Goal: Task Accomplishment & Management: Use online tool/utility

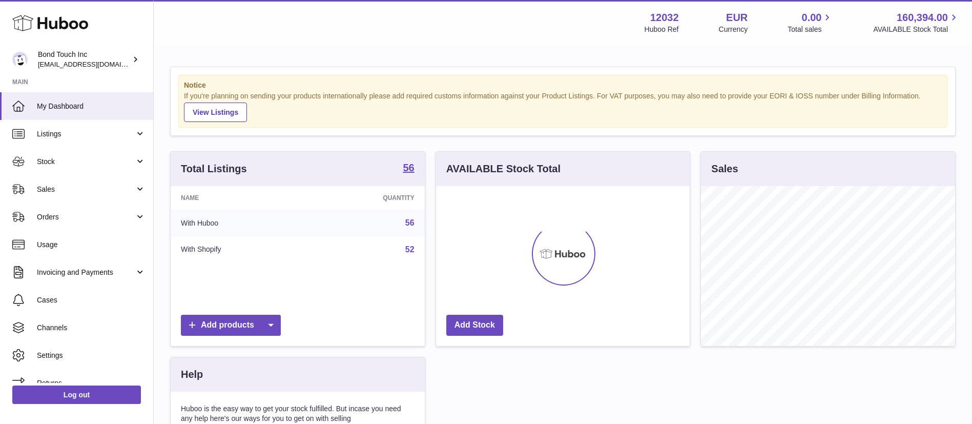
scroll to position [160, 254]
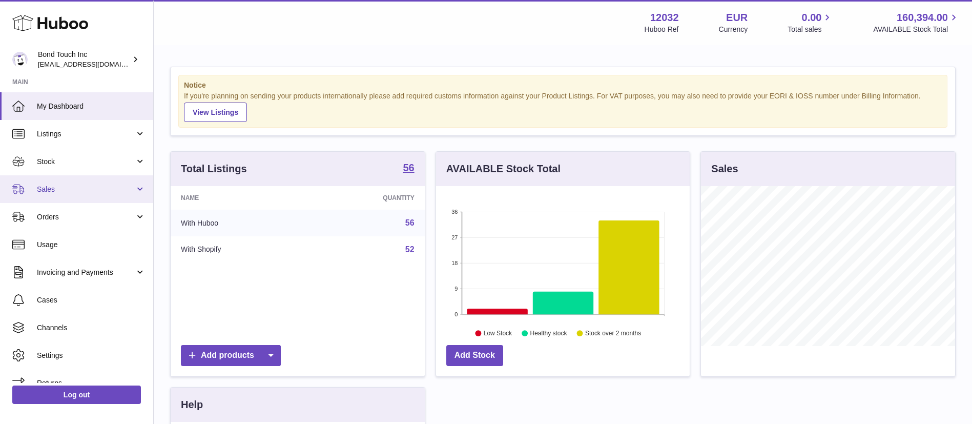
drag, startPoint x: 81, startPoint y: 191, endPoint x: 81, endPoint y: 198, distance: 7.2
click at [81, 191] on span "Sales" at bounding box center [86, 189] width 98 height 10
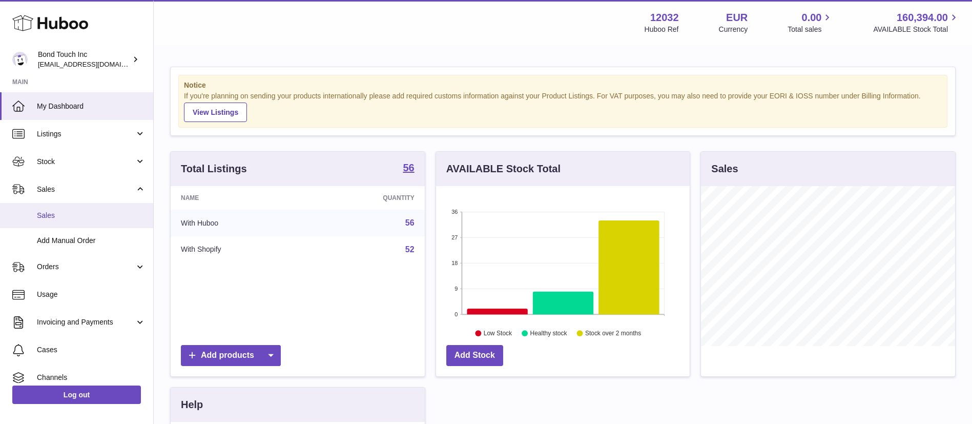
click at [78, 218] on span "Sales" at bounding box center [91, 216] width 109 height 10
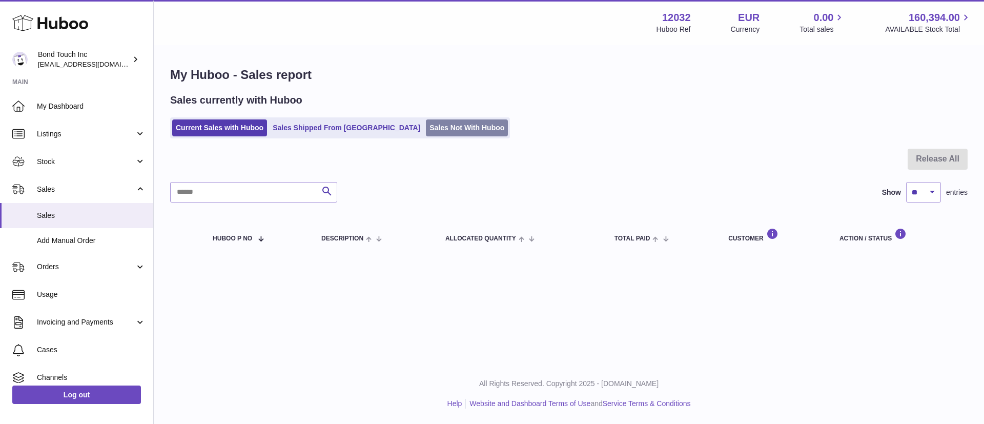
click at [426, 134] on link "Sales Not With Huboo" at bounding box center [467, 127] width 82 height 17
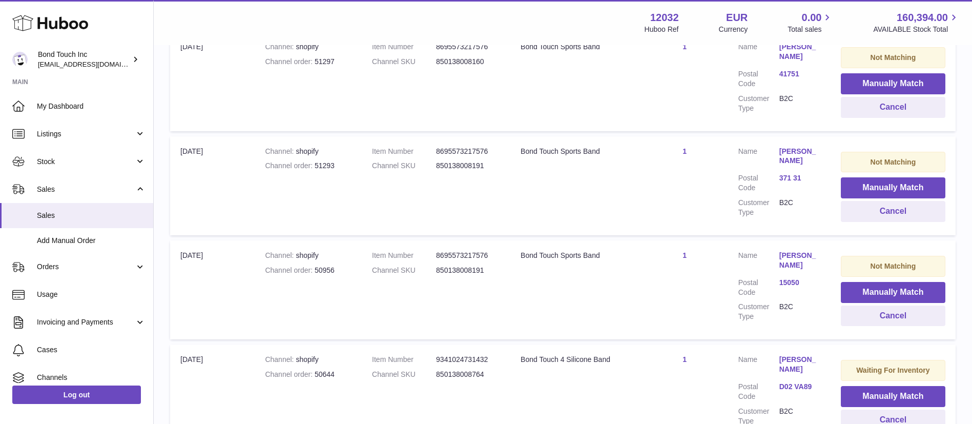
scroll to position [325, 0]
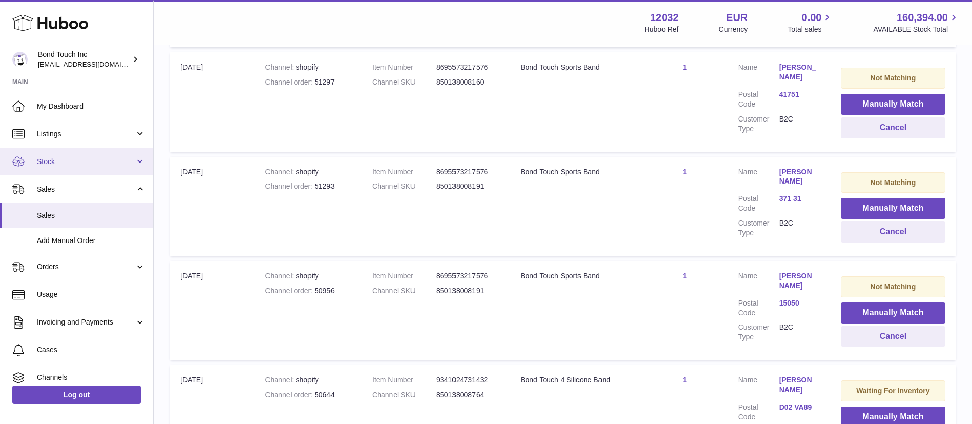
click at [72, 164] on span "Stock" at bounding box center [86, 162] width 98 height 10
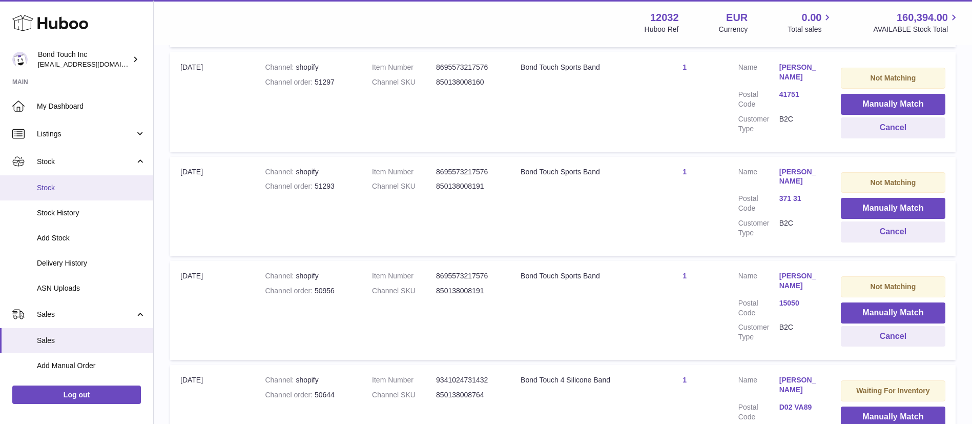
click at [68, 188] on span "Stock" at bounding box center [91, 188] width 109 height 10
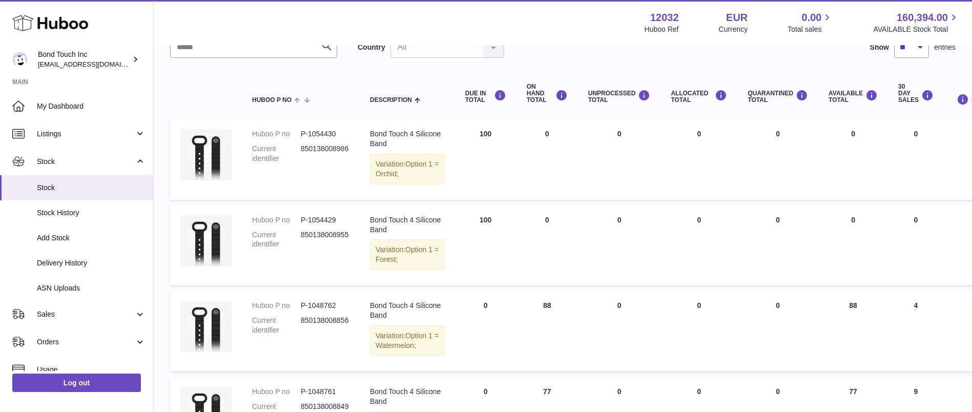
scroll to position [18, 0]
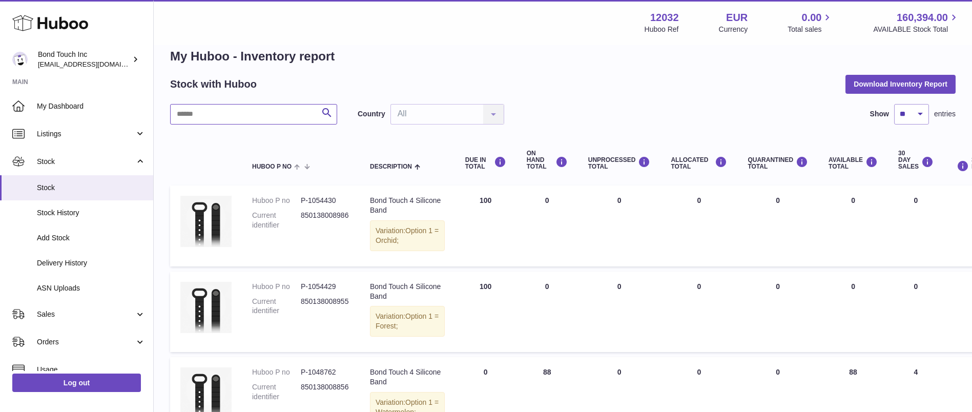
click at [219, 118] on input "text" at bounding box center [253, 114] width 167 height 20
paste input "**********"
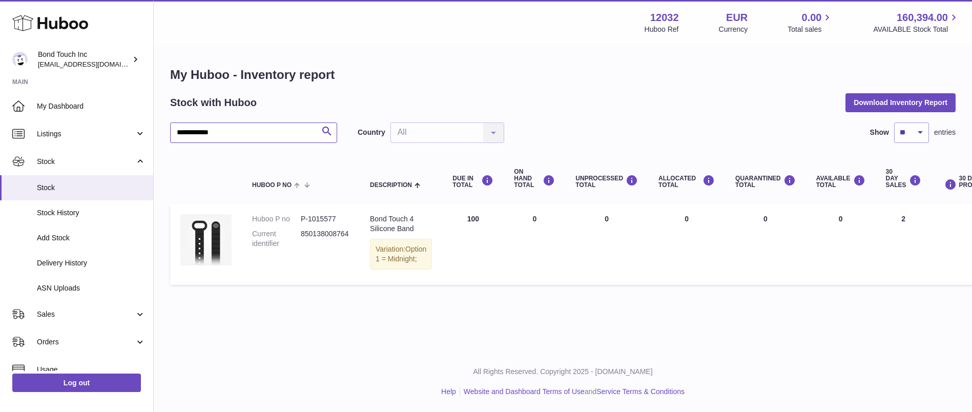
scroll to position [12, 0]
type input "**********"
drag, startPoint x: 465, startPoint y: 206, endPoint x: 476, endPoint y: 206, distance: 10.2
click at [476, 206] on td "DUE IN Total 100" at bounding box center [472, 244] width 61 height 81
drag, startPoint x: 891, startPoint y: 207, endPoint x: 877, endPoint y: 209, distance: 14.0
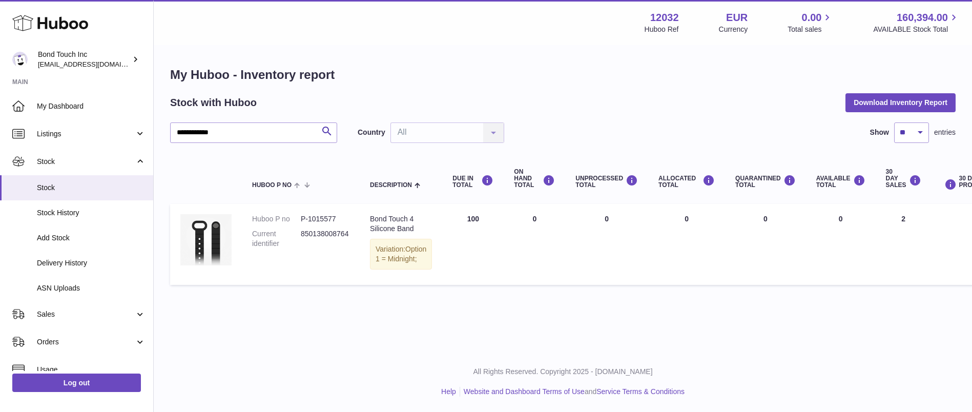
click at [879, 209] on td "30 DAY SALES 2" at bounding box center [904, 244] width 56 height 81
click at [73, 264] on span "Delivery History" at bounding box center [91, 263] width 109 height 10
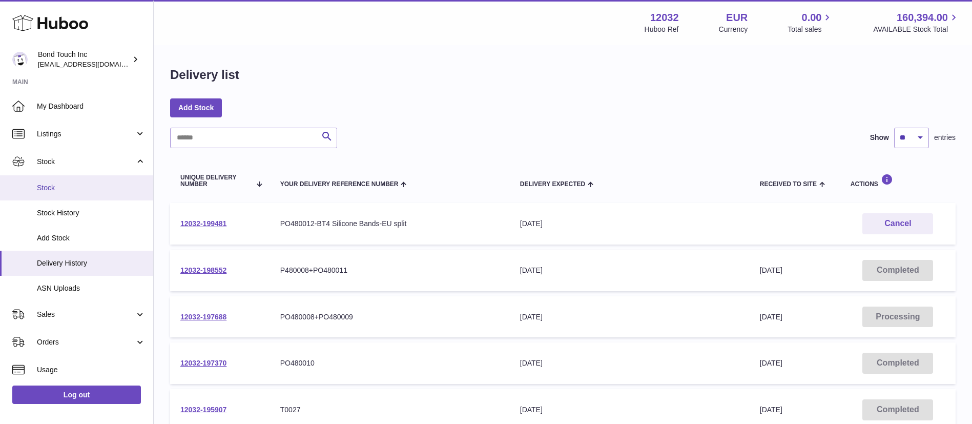
click at [59, 191] on span "Stock" at bounding box center [91, 188] width 109 height 10
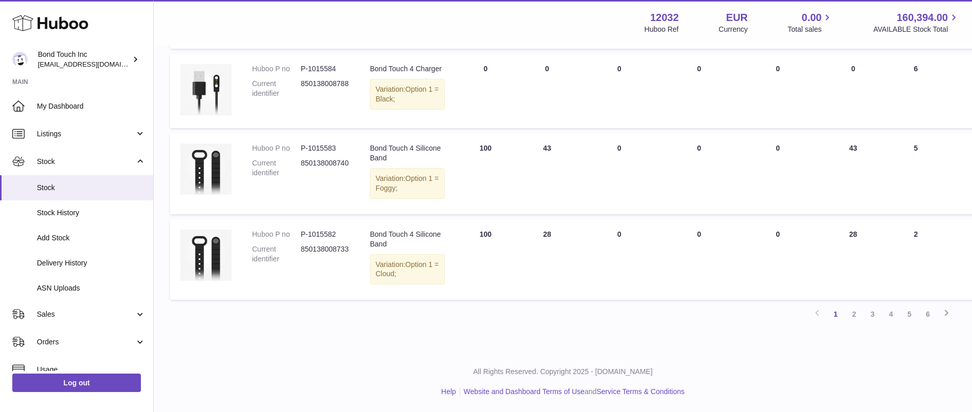
scroll to position [845, 0]
click at [853, 323] on link "2" at bounding box center [854, 314] width 18 height 18
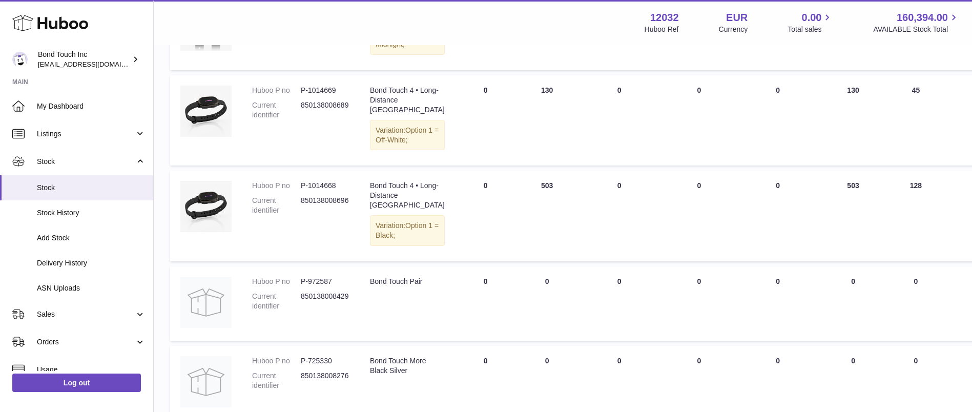
scroll to position [738, 0]
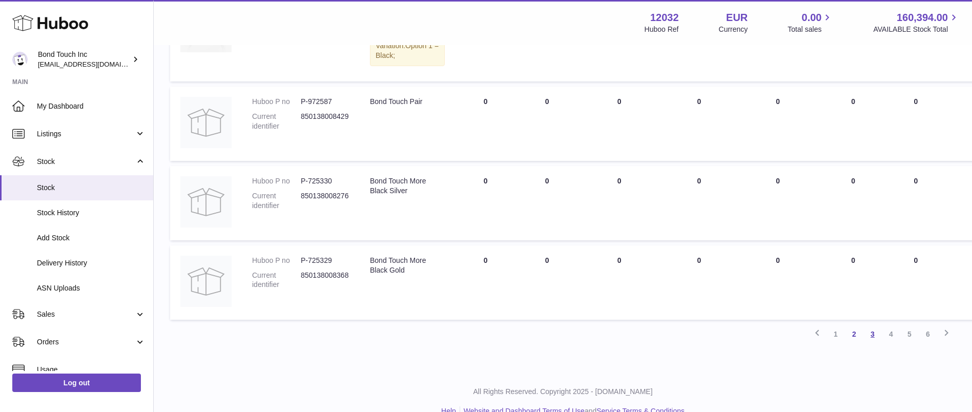
click at [871, 343] on link "3" at bounding box center [872, 334] width 18 height 18
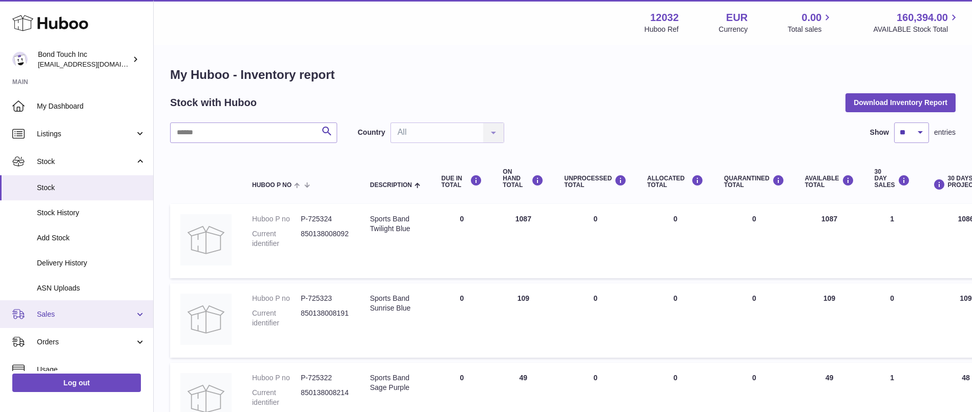
click at [73, 318] on span "Sales" at bounding box center [86, 314] width 98 height 10
click at [63, 316] on span "Sales" at bounding box center [86, 314] width 98 height 10
click at [78, 315] on span "Sales" at bounding box center [86, 314] width 98 height 10
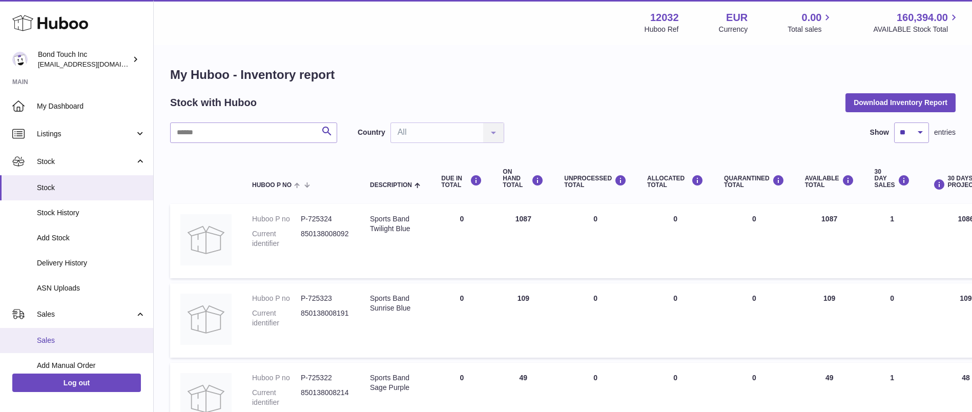
click at [70, 336] on span "Sales" at bounding box center [91, 341] width 109 height 10
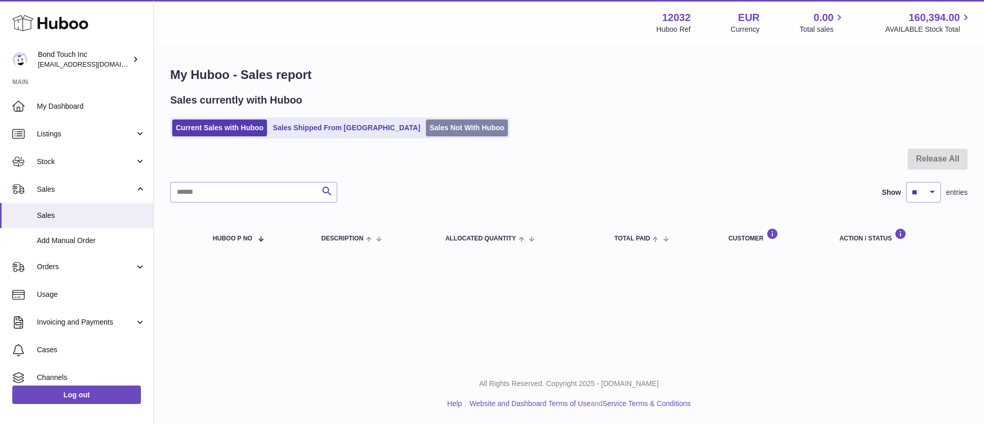
click at [430, 134] on link "Sales Not With Huboo" at bounding box center [467, 127] width 82 height 17
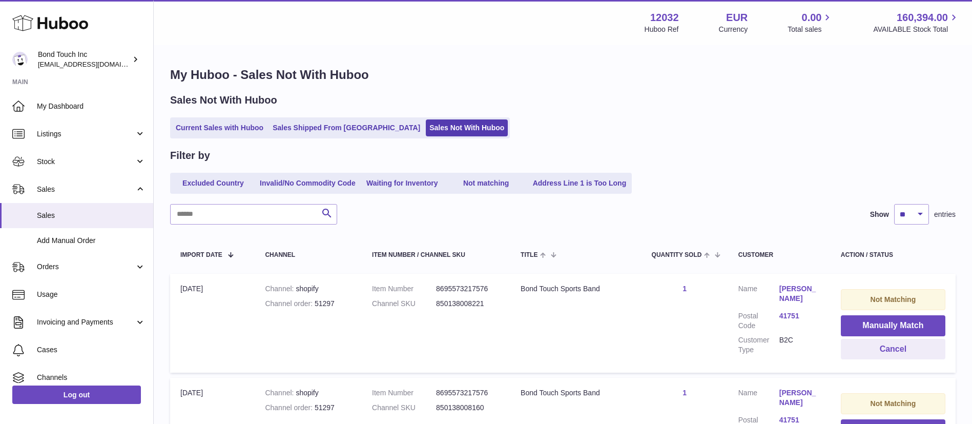
click at [466, 301] on dd "850138008221" at bounding box center [468, 304] width 64 height 10
copy dd "850138008221"
click at [886, 327] on button "Manually Match" at bounding box center [893, 325] width 105 height 21
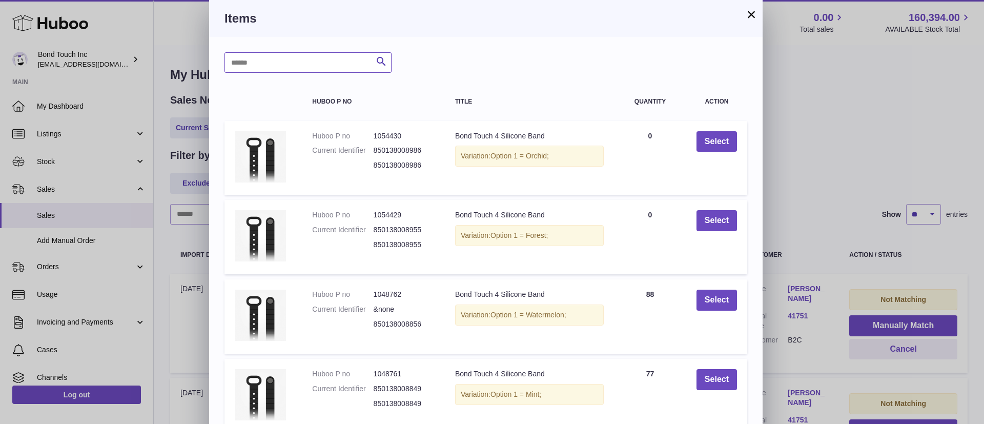
click at [305, 65] on input "text" at bounding box center [307, 62] width 167 height 20
paste input "**********"
type input "**********"
click at [383, 60] on icon "submit" at bounding box center [381, 61] width 12 height 13
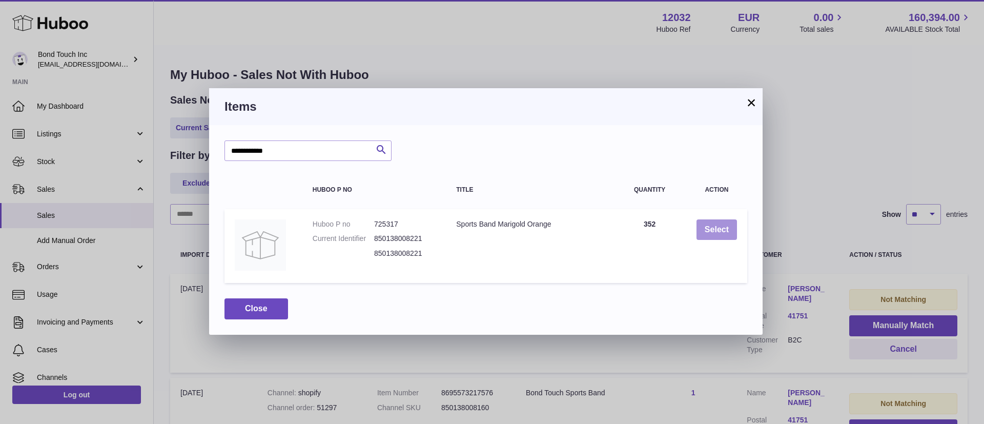
click at [712, 228] on button "Select" at bounding box center [716, 229] width 40 height 21
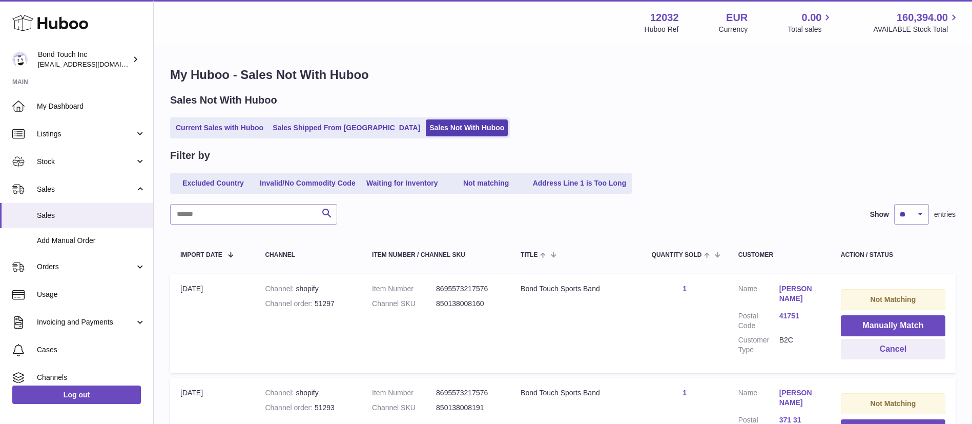
click at [464, 306] on dd "850138008160" at bounding box center [468, 304] width 64 height 10
copy dd "850138008160"
click at [881, 321] on button "Manually Match" at bounding box center [893, 325] width 105 height 21
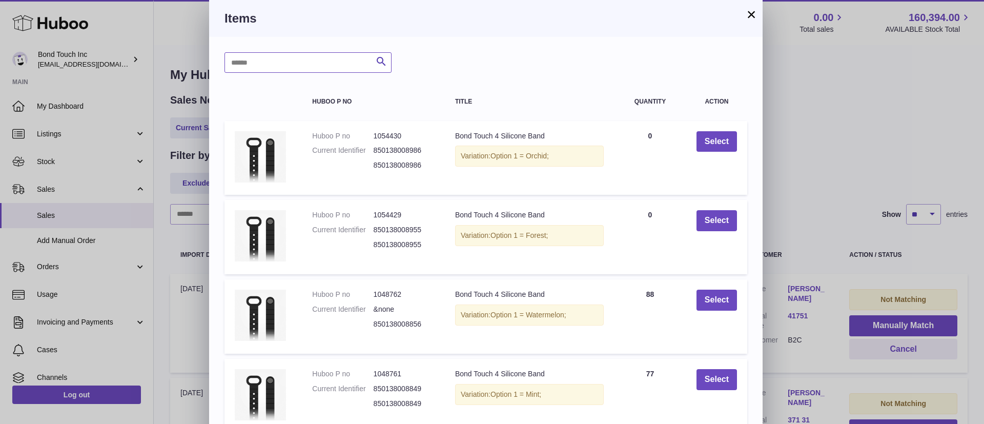
click at [294, 62] on input "text" at bounding box center [307, 62] width 167 height 20
paste input "**********"
type input "**********"
click at [381, 67] on icon "submit" at bounding box center [381, 61] width 12 height 13
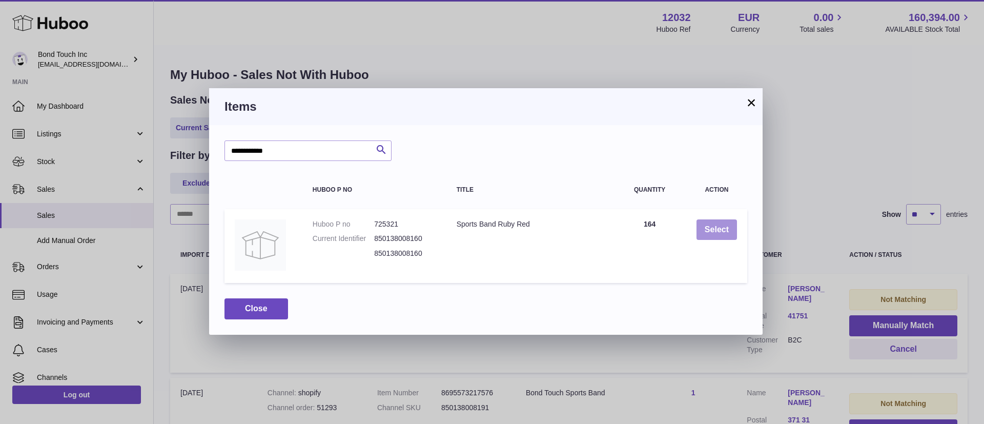
click at [715, 232] on button "Select" at bounding box center [716, 229] width 40 height 21
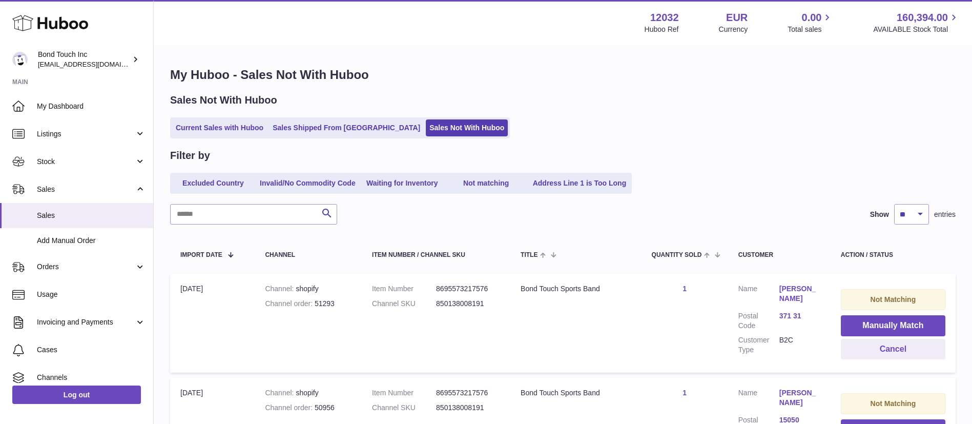
click at [467, 304] on dd "850138008191" at bounding box center [468, 304] width 64 height 10
copy dd "850138008191"
click at [265, 218] on input "text" at bounding box center [253, 214] width 167 height 20
paste input "**********"
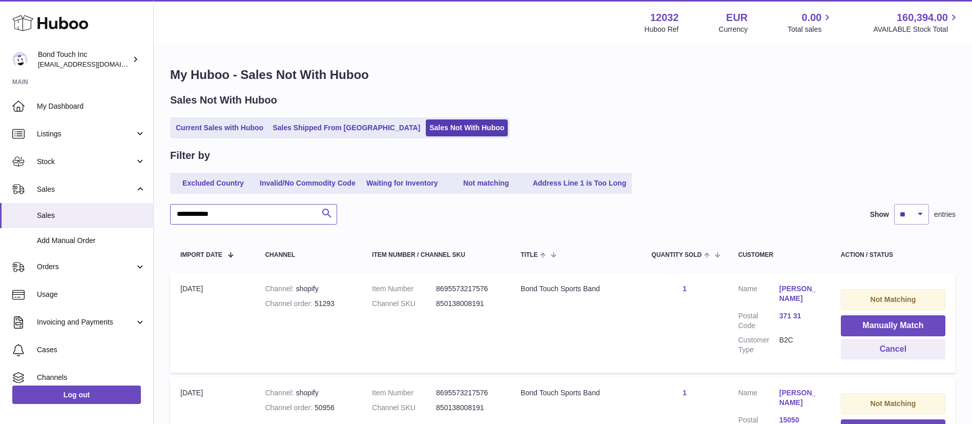
type input "**********"
click at [331, 218] on icon "submit" at bounding box center [327, 213] width 12 height 13
click at [469, 305] on dd "850138008191" at bounding box center [478, 304] width 64 height 10
copy dd "850138008191"
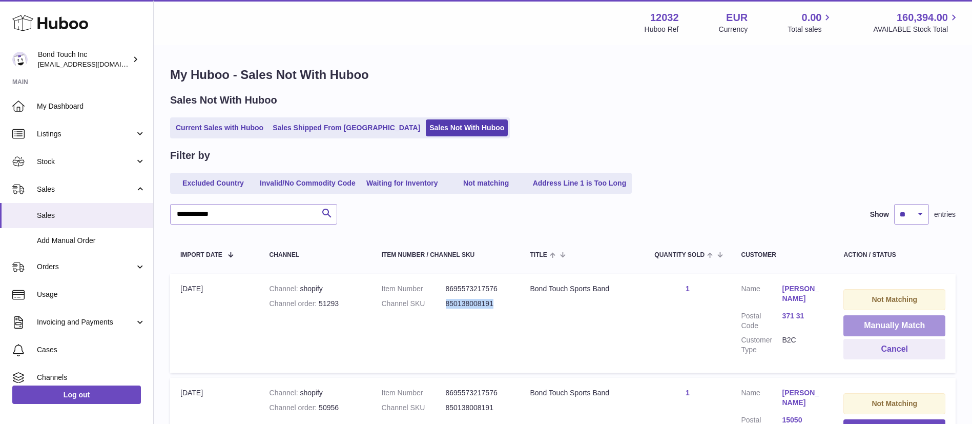
click at [897, 324] on button "Manually Match" at bounding box center [894, 325] width 102 height 21
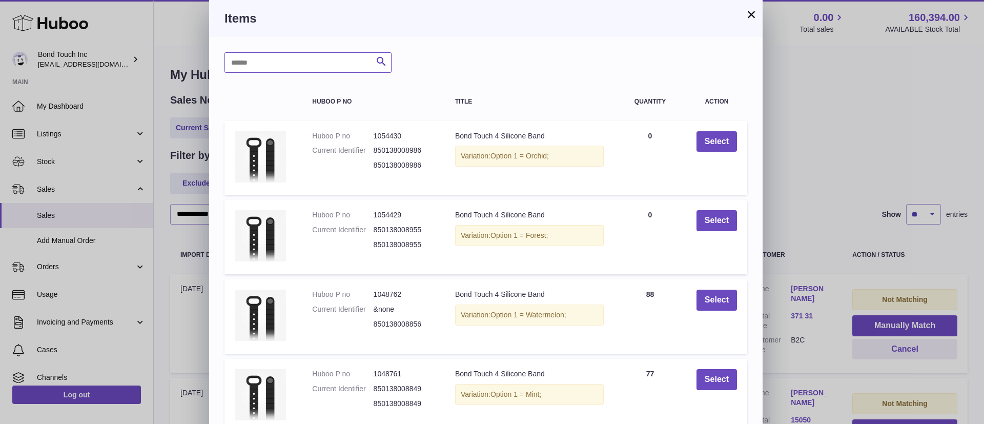
click at [293, 65] on input "text" at bounding box center [307, 62] width 167 height 20
paste input "**********"
type input "**********"
click at [384, 62] on icon "submit" at bounding box center [381, 61] width 12 height 13
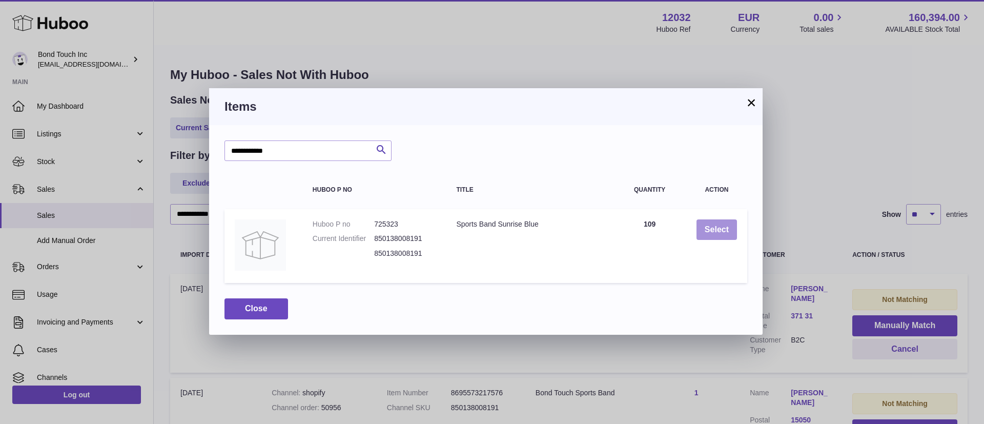
click at [718, 232] on button "Select" at bounding box center [716, 229] width 40 height 21
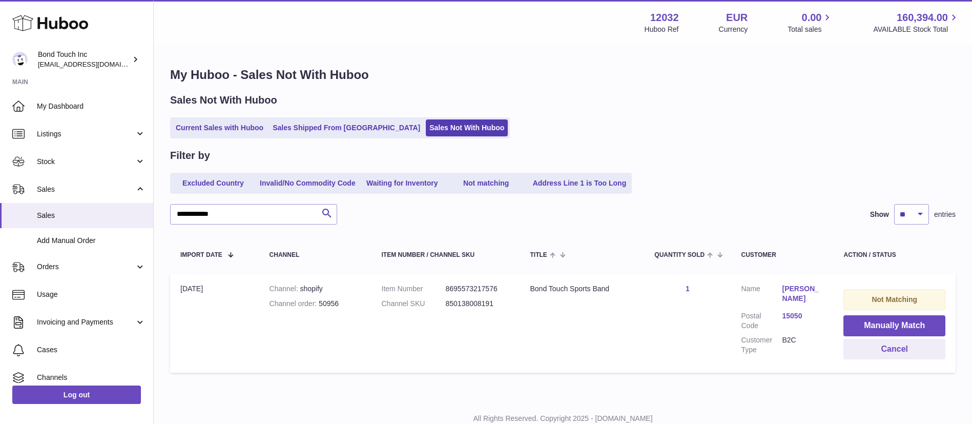
click at [477, 303] on dd "850138008191" at bounding box center [478, 304] width 64 height 10
copy dd "850138008191"
click at [878, 326] on button "Manually Match" at bounding box center [894, 325] width 102 height 21
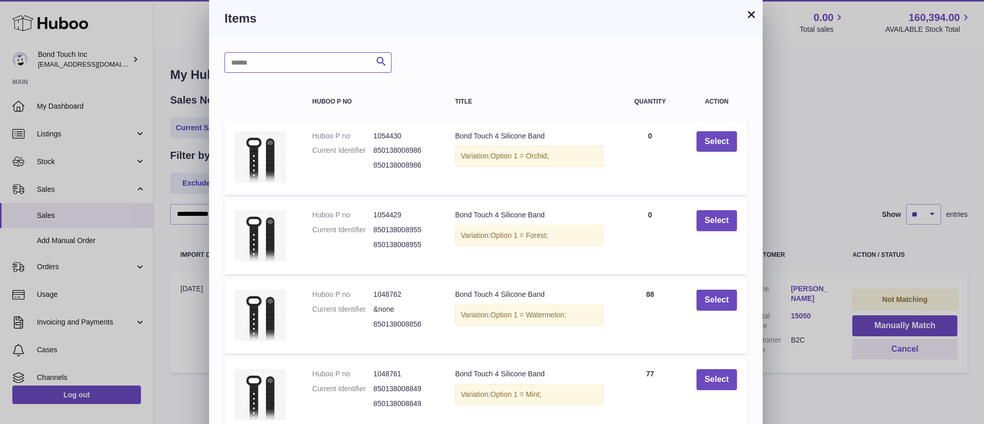
click at [275, 66] on input "text" at bounding box center [307, 62] width 167 height 20
paste input "**********"
type input "**********"
click at [382, 56] on icon "submit" at bounding box center [381, 61] width 12 height 13
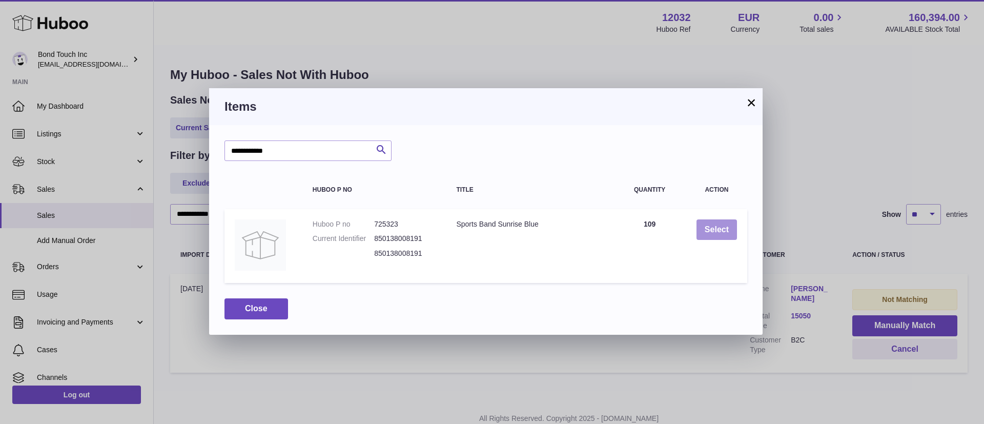
click at [710, 231] on button "Select" at bounding box center [716, 229] width 40 height 21
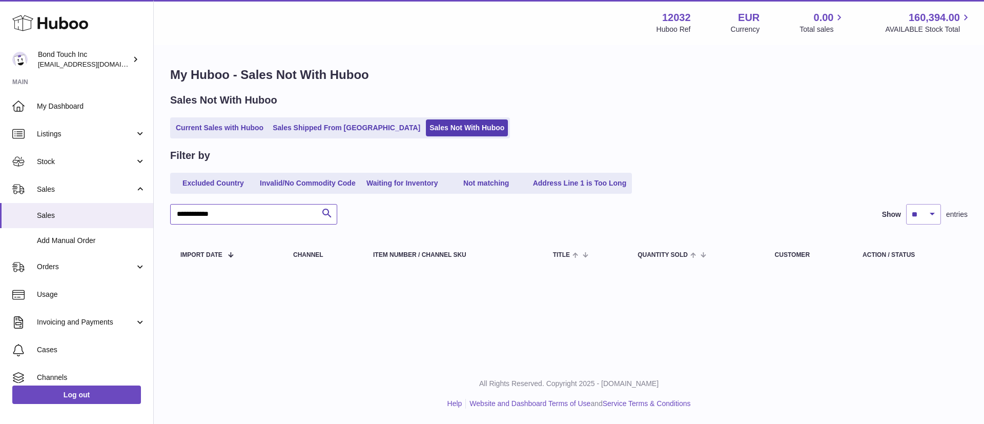
click at [220, 212] on input "**********" at bounding box center [253, 214] width 167 height 20
